Goal: Transaction & Acquisition: Purchase product/service

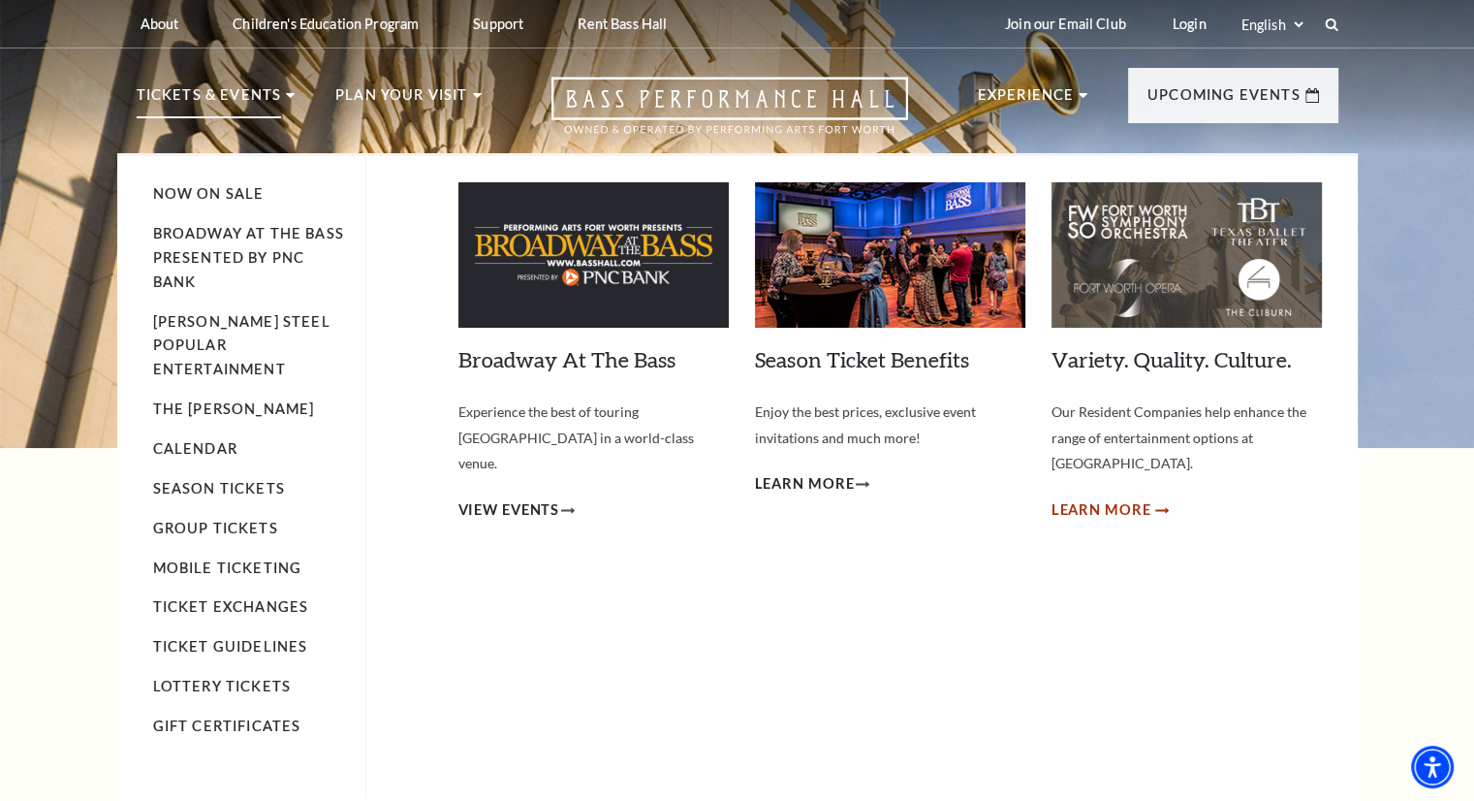
click at [1102, 498] on span "Learn More" at bounding box center [1102, 510] width 100 height 24
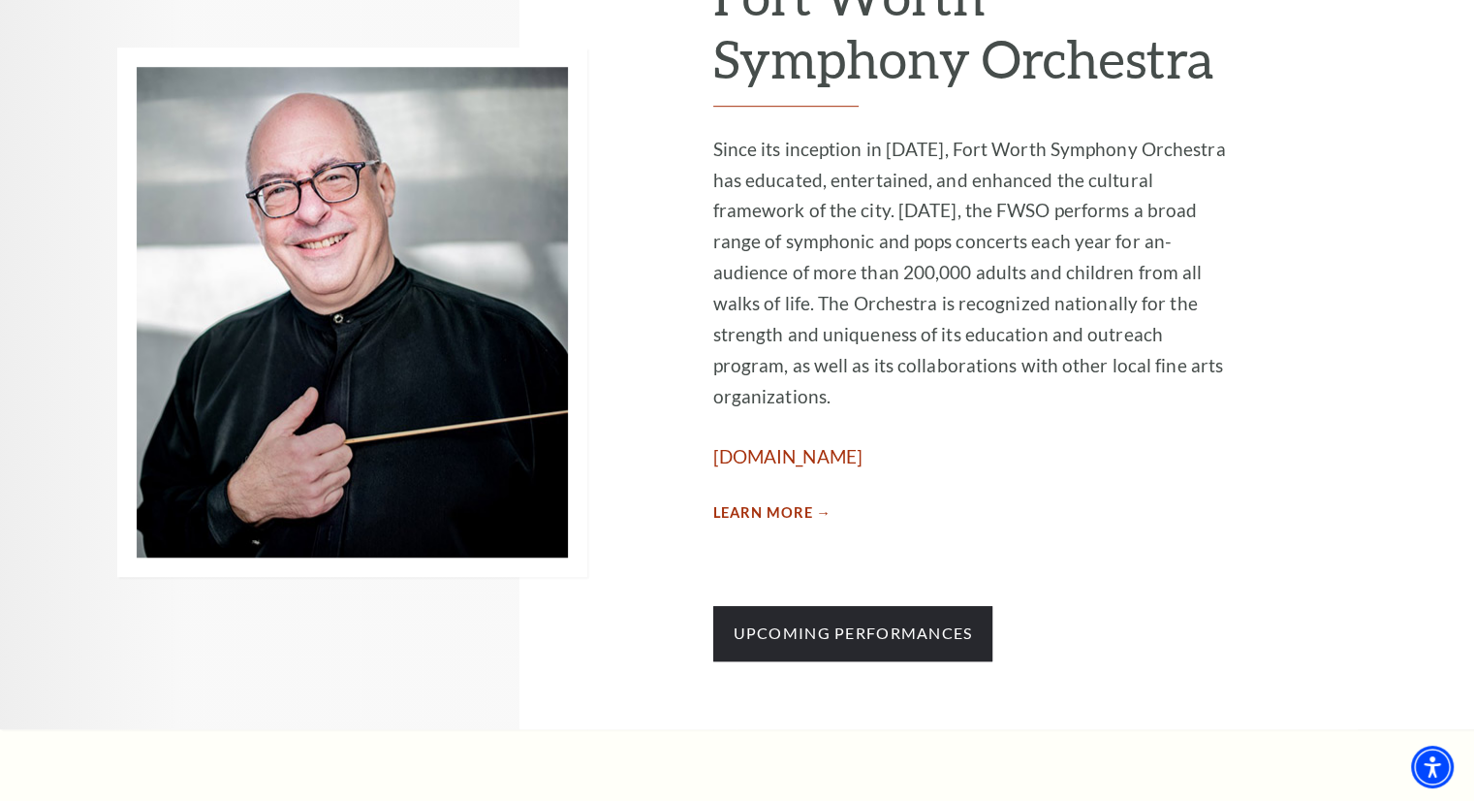
scroll to position [1168, 0]
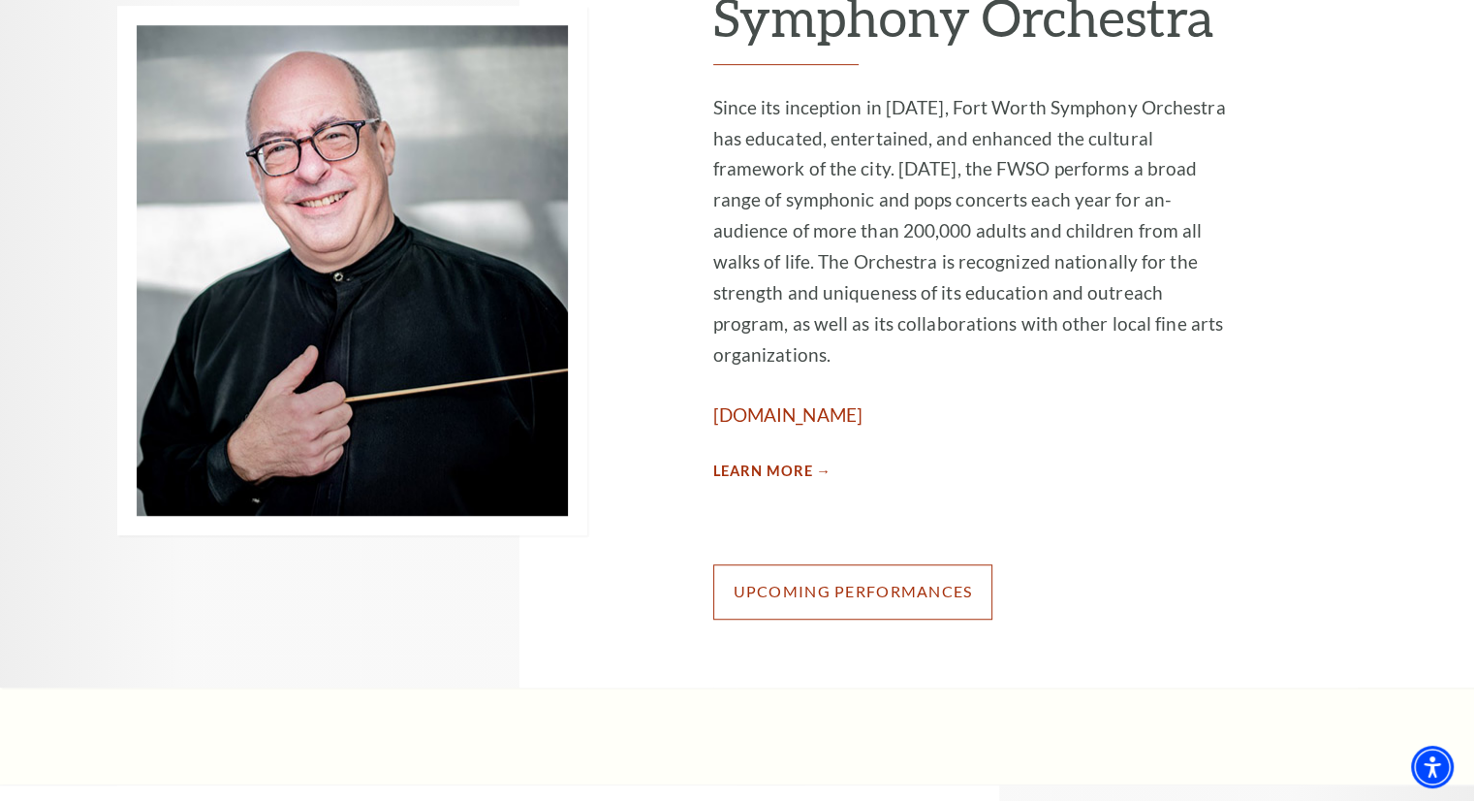
click at [861, 564] on link "Upcoming Performances" at bounding box center [853, 591] width 280 height 54
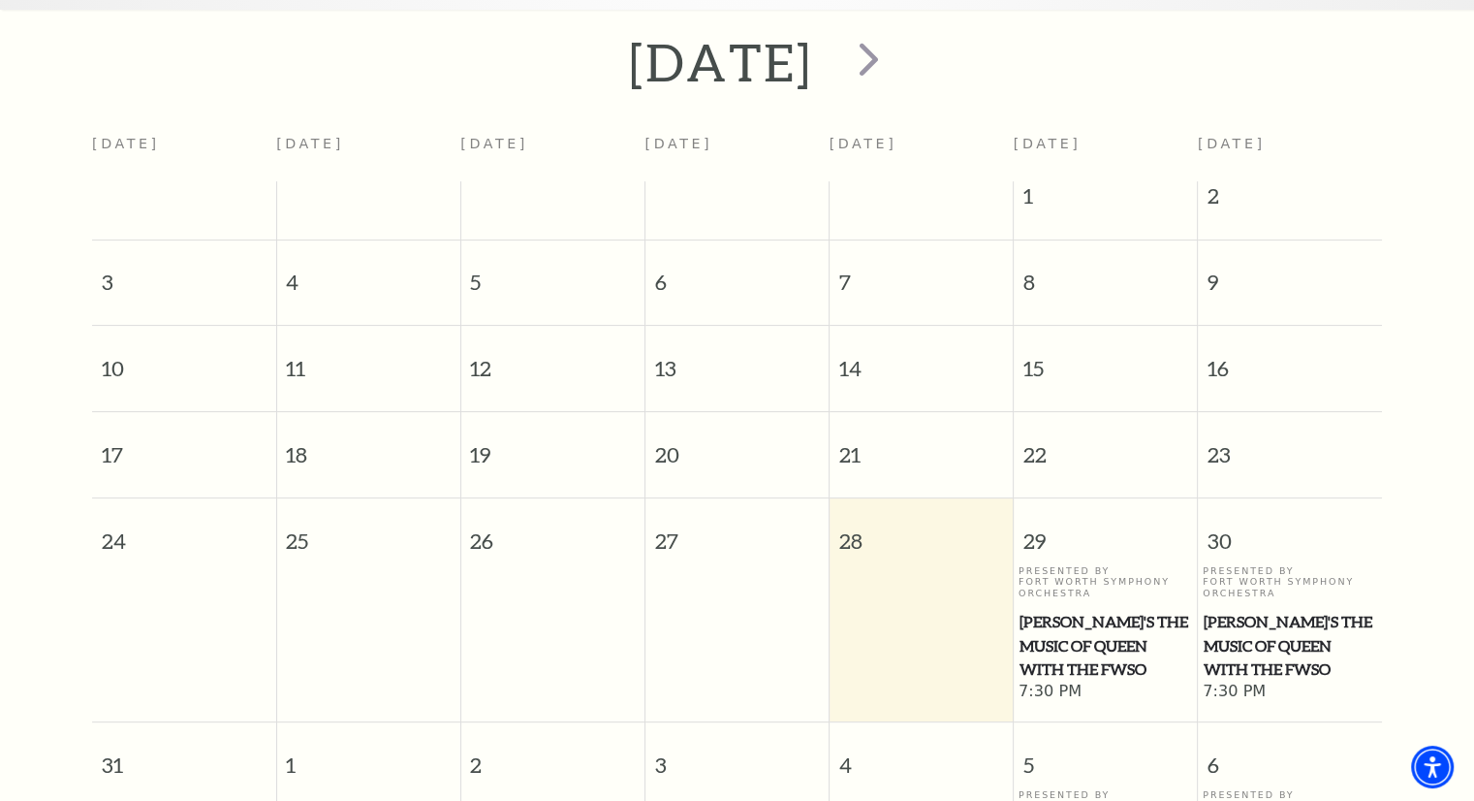
scroll to position [415, 0]
click at [1295, 628] on span "Windborne's The Music of Queen with the FWSO" at bounding box center [1290, 645] width 173 height 72
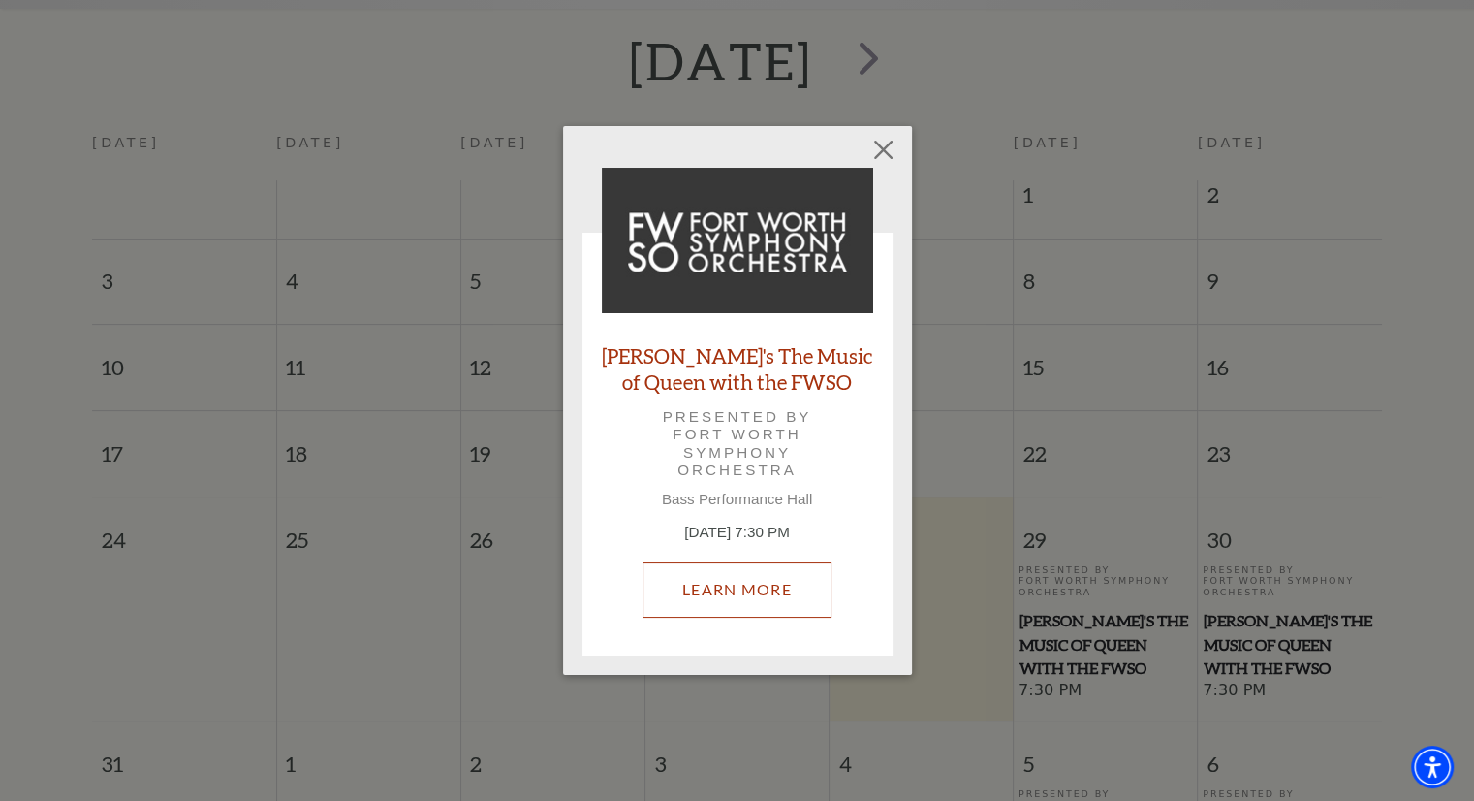
click at [738, 598] on link "Learn More" at bounding box center [737, 589] width 189 height 54
